Goal: Task Accomplishment & Management: Manage account settings

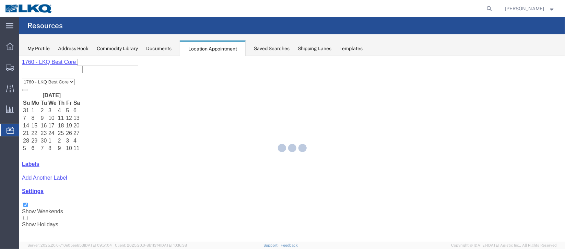
select select "27634"
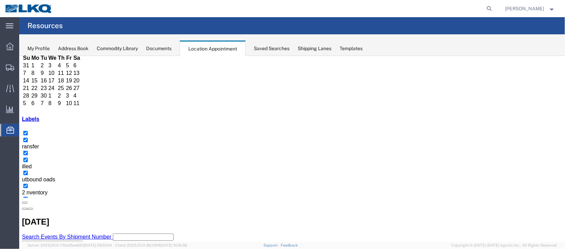
scroll to position [51, 0]
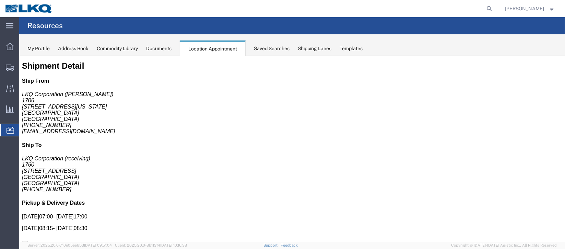
scroll to position [0, 0]
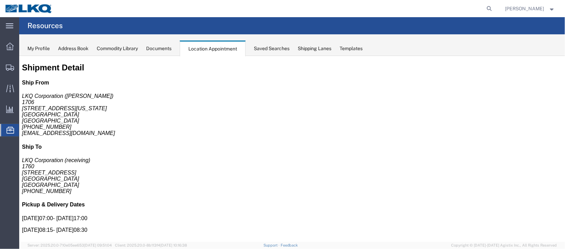
click at [162, 47] on div "Documents" at bounding box center [158, 48] width 25 height 7
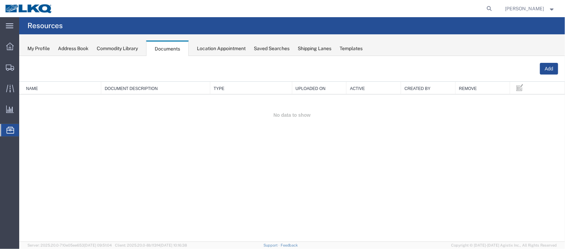
click at [0, 0] on span "Location Appointment" at bounding box center [0, 0] width 0 height 0
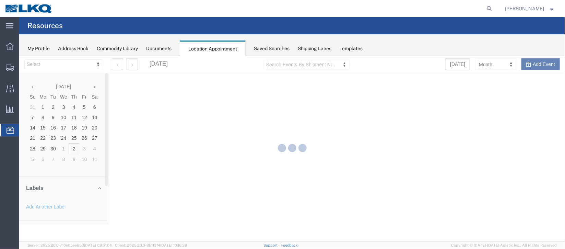
select select "27634"
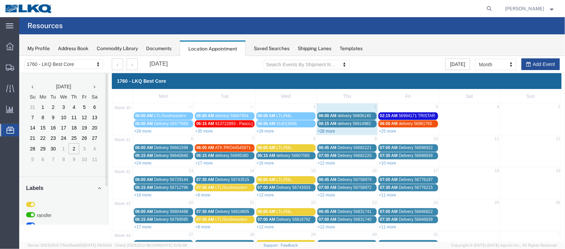
click at [321, 129] on link "+28 more" at bounding box center [327, 130] width 18 height 5
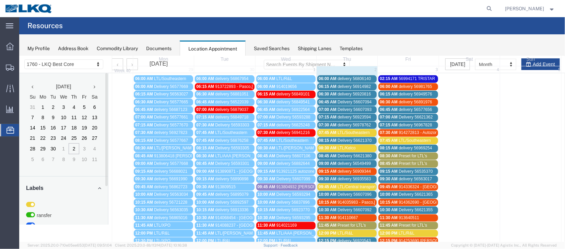
scroll to position [51, 0]
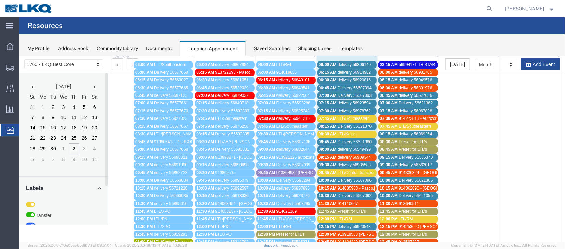
click at [352, 85] on span "Delivery 56607094" at bounding box center [354, 87] width 34 height 5
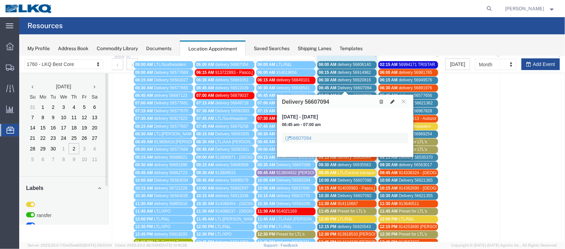
click at [392, 100] on icon at bounding box center [392, 101] width 4 height 5
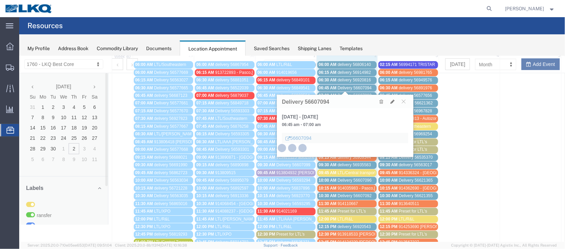
select select "1"
select select
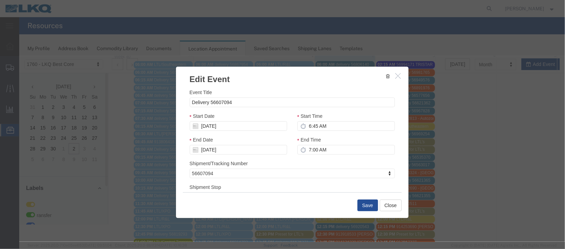
select select
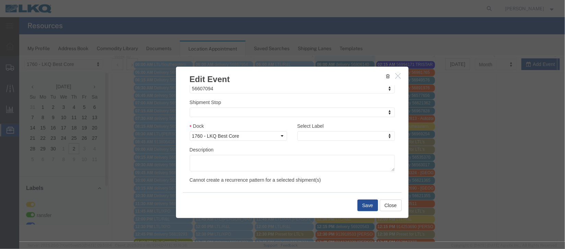
scroll to position [88, 0]
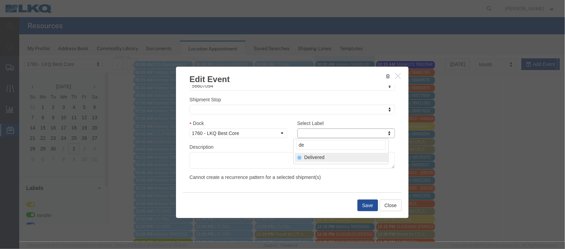
type input "de"
select select "40"
click at [366, 204] on button "Save" at bounding box center [367, 205] width 21 height 12
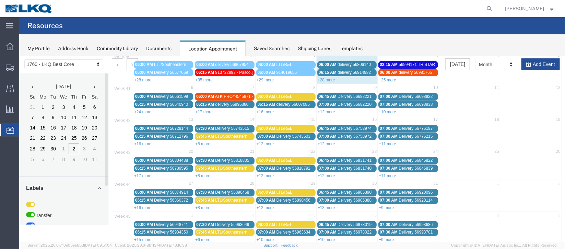
scroll to position [0, 0]
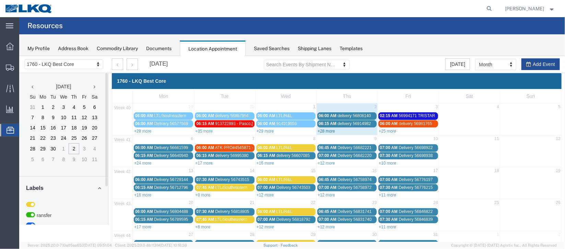
click at [321, 132] on link "+28 more" at bounding box center [327, 130] width 18 height 5
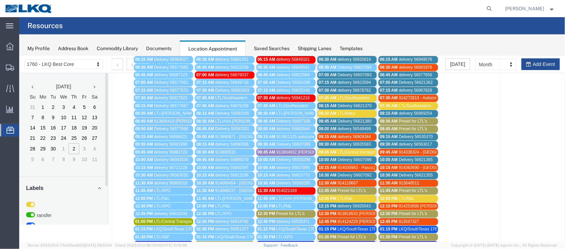
scroll to position [51, 0]
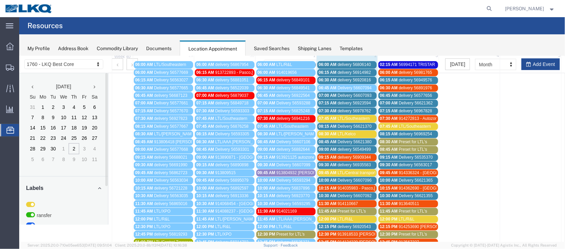
click at [356, 124] on span "Delivery 56621370" at bounding box center [354, 126] width 34 height 5
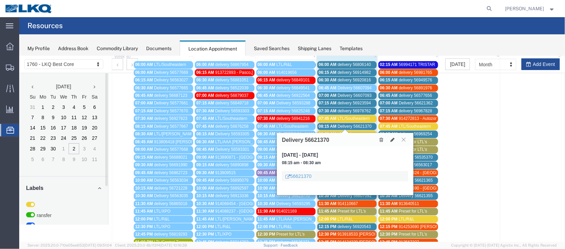
click at [405, 138] on icon at bounding box center [404, 139] width 4 height 4
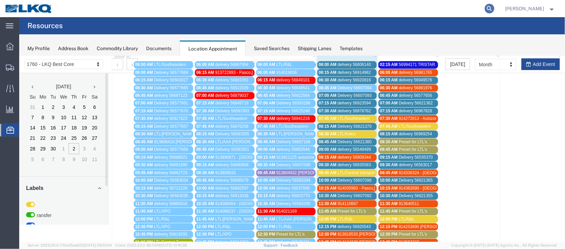
click at [485, 12] on icon at bounding box center [490, 9] width 10 height 10
type input "56621370"
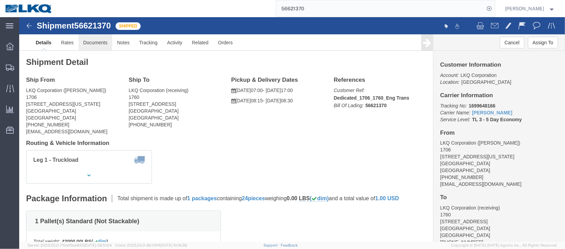
click link "Documents"
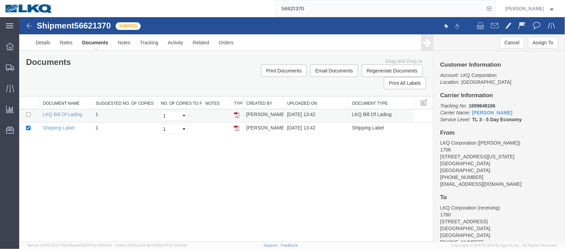
click at [236, 113] on img at bounding box center [236, 114] width 5 height 5
click at [0, 0] on span "Location Appointment" at bounding box center [0, 0] width 0 height 0
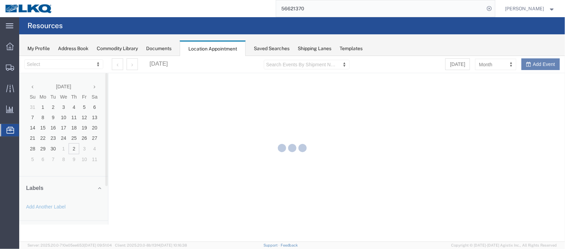
select select "27634"
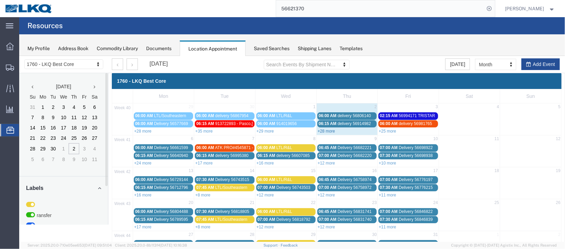
click at [326, 132] on link "+28 more" at bounding box center [327, 130] width 18 height 5
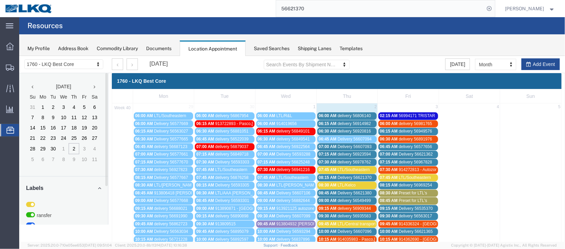
click at [341, 145] on span "Delivery 56607093" at bounding box center [354, 146] width 34 height 5
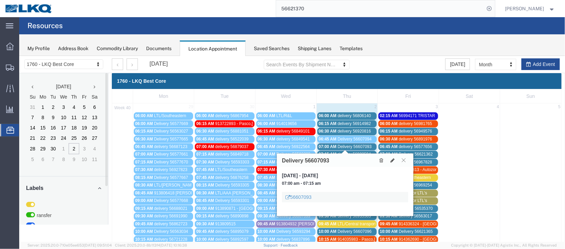
click at [405, 162] on button at bounding box center [403, 160] width 9 height 7
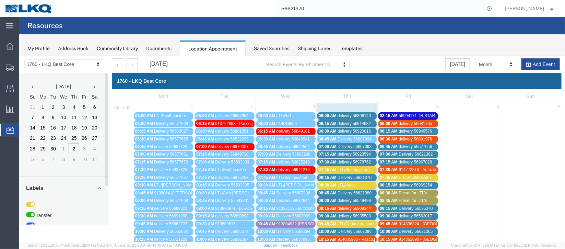
click at [350, 114] on span "delivery 56806140" at bounding box center [353, 115] width 33 height 5
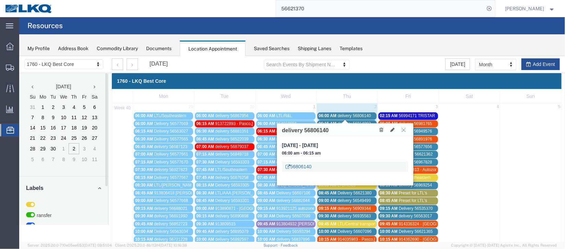
click at [307, 169] on link "56806140" at bounding box center [298, 166] width 26 height 7
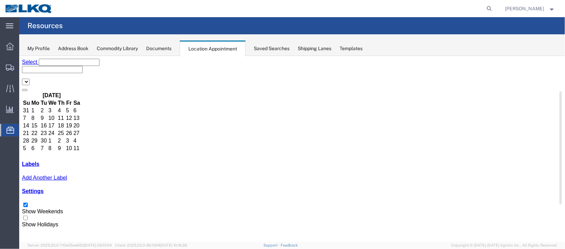
select select "27634"
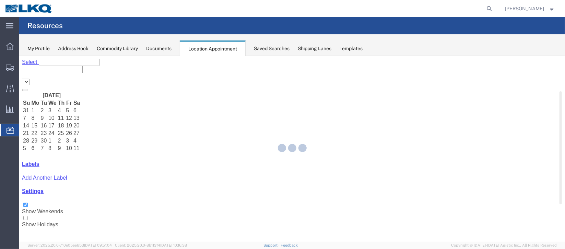
select select "27634"
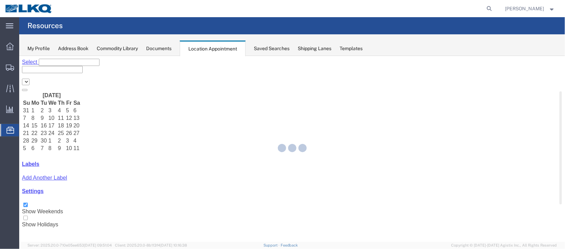
select select "27634"
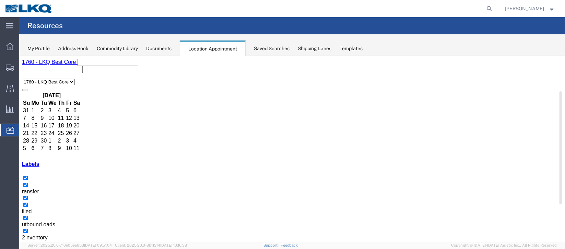
select select "1"
select select
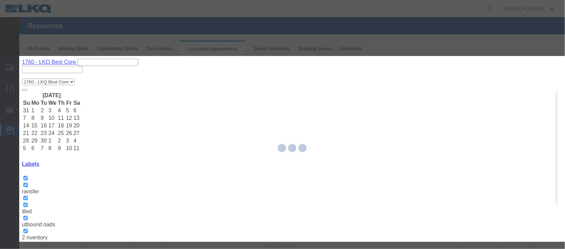
select select
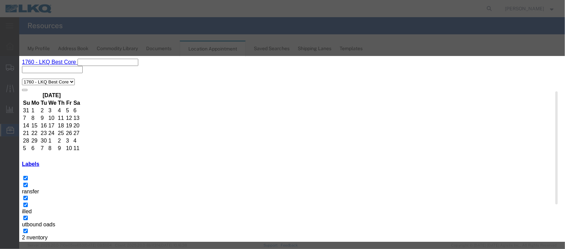
scroll to position [88, 0]
type input "de"
select select "40"
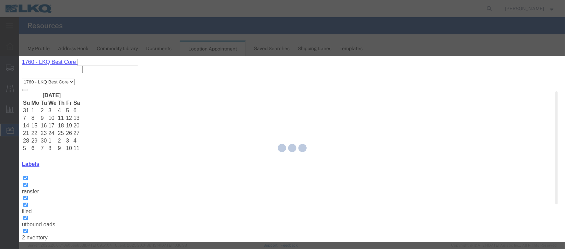
scroll to position [84, 0]
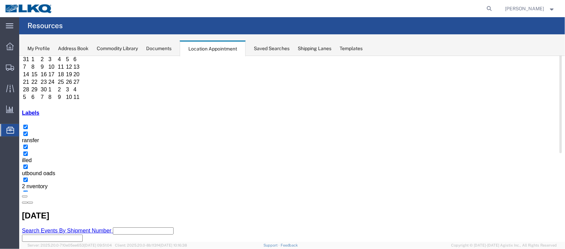
scroll to position [0, 0]
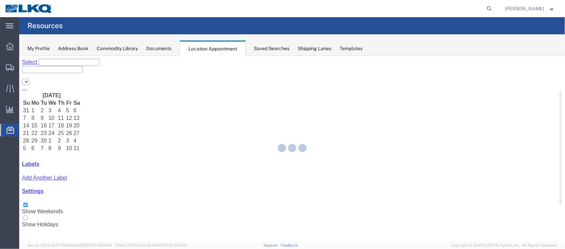
select select "27634"
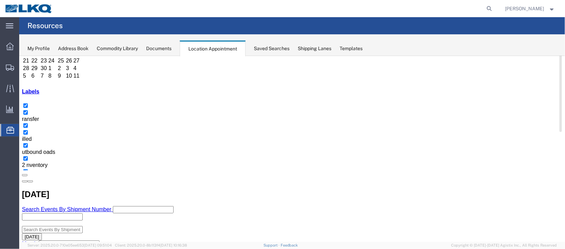
scroll to position [51, 0]
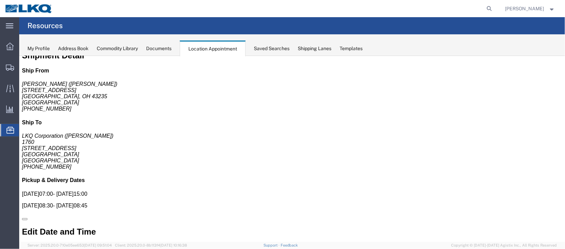
scroll to position [0, 0]
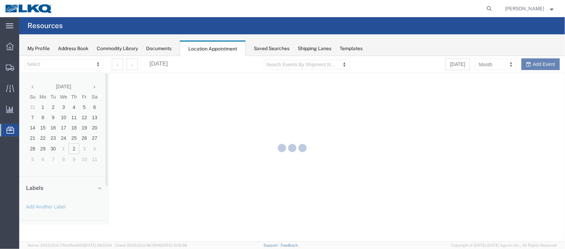
select select "27634"
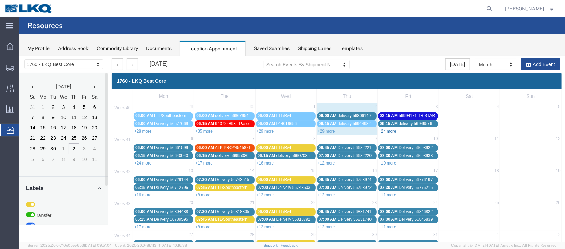
click at [380, 130] on link "+24 more" at bounding box center [388, 130] width 18 height 5
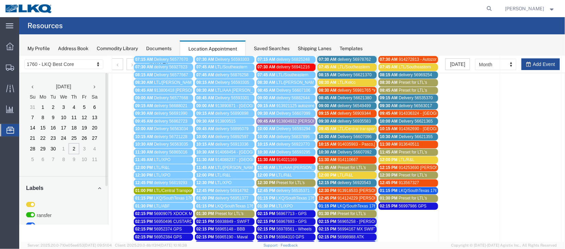
scroll to position [51, 0]
